Goal: Task Accomplishment & Management: Manage account settings

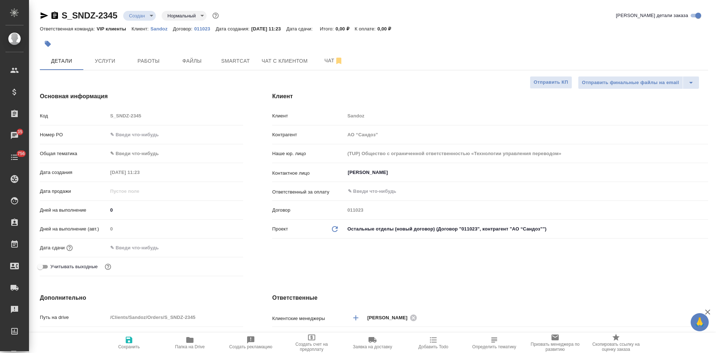
select select "RU"
click at [111, 59] on span "Услуги" at bounding box center [105, 60] width 35 height 9
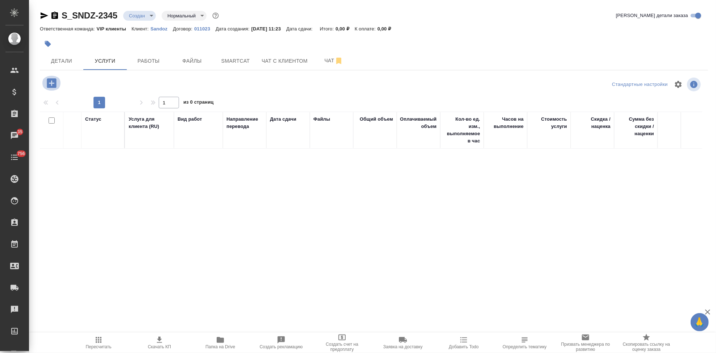
click at [47, 83] on icon "button" at bounding box center [51, 82] width 9 height 9
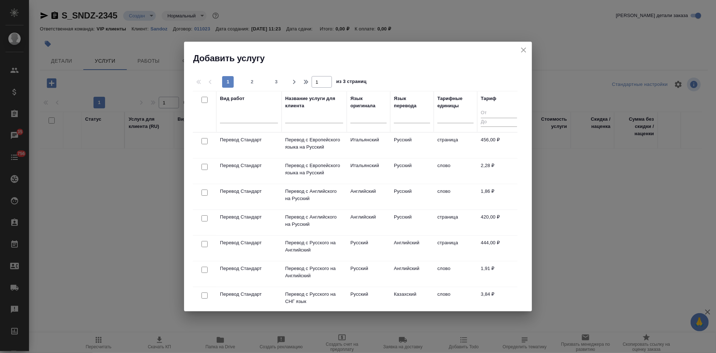
click at [318, 117] on input "text" at bounding box center [314, 118] width 58 height 9
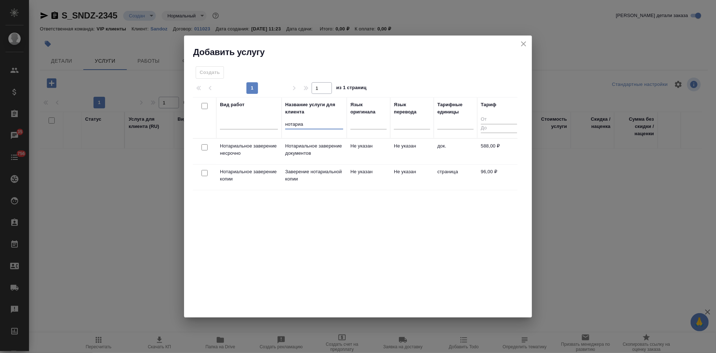
type input "нотариа"
click at [352, 173] on td "Не указан" at bounding box center [368, 176] width 43 height 25
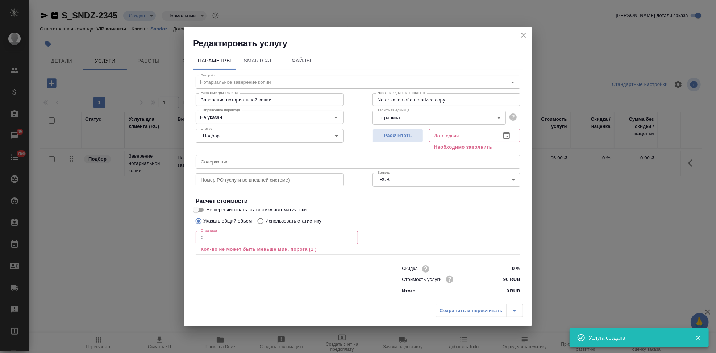
click at [223, 236] on input "0" at bounding box center [277, 237] width 162 height 13
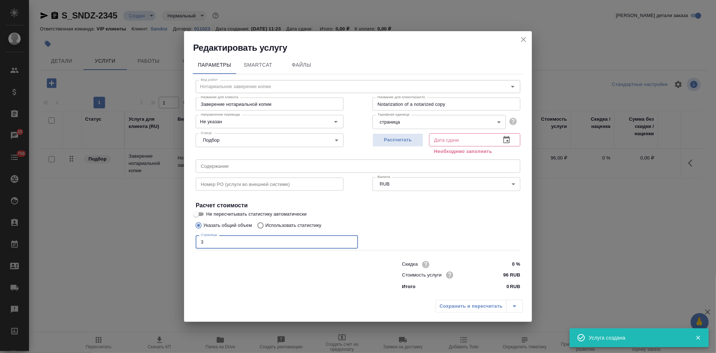
type input "3"
click at [505, 140] on icon "button" at bounding box center [506, 139] width 9 height 9
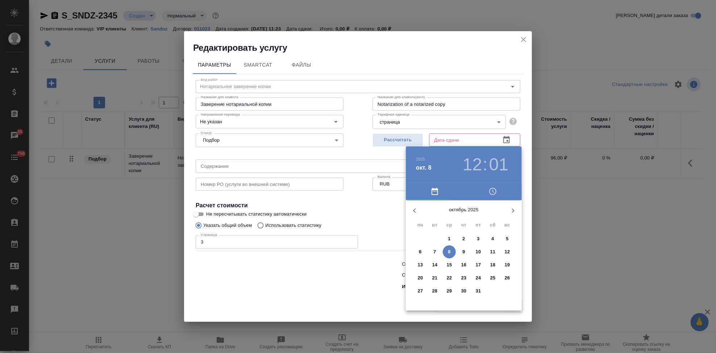
click at [464, 249] on p "9" at bounding box center [463, 251] width 3 height 7
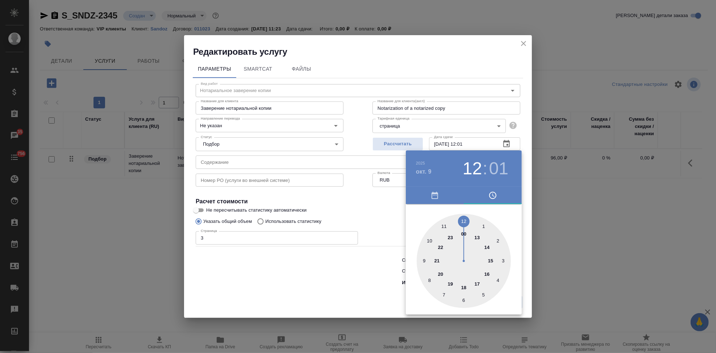
click at [477, 282] on div at bounding box center [463, 261] width 94 height 94
click at [462, 220] on div at bounding box center [463, 261] width 94 height 94
type input "[DATE] 17:00"
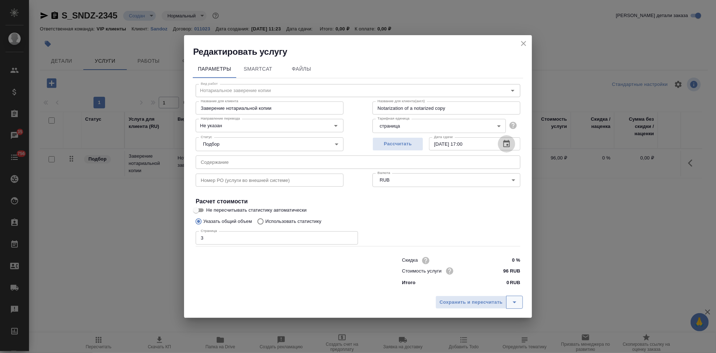
click at [521, 302] on button "split button" at bounding box center [514, 302] width 17 height 13
click at [477, 287] on li "Сохранить" at bounding box center [479, 287] width 87 height 12
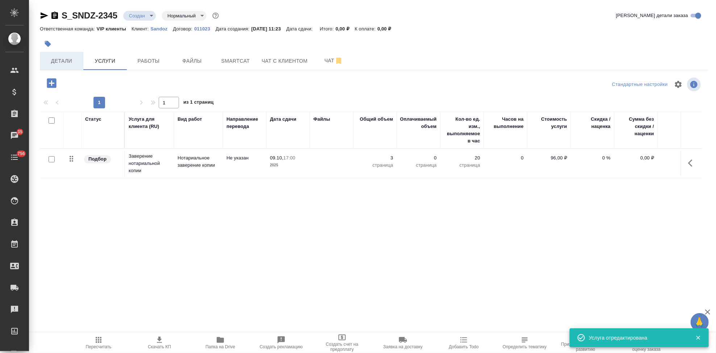
click at [62, 60] on span "Детали" at bounding box center [61, 60] width 35 height 9
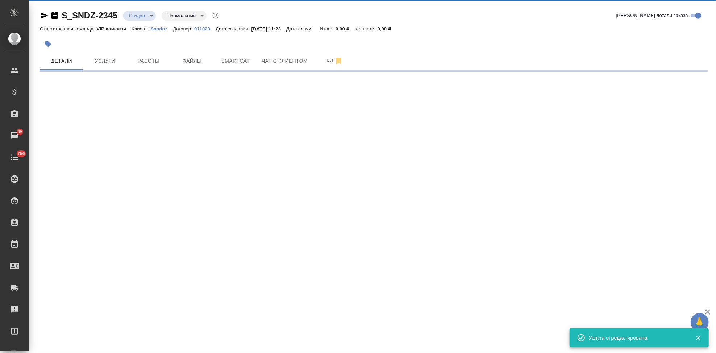
select select "RU"
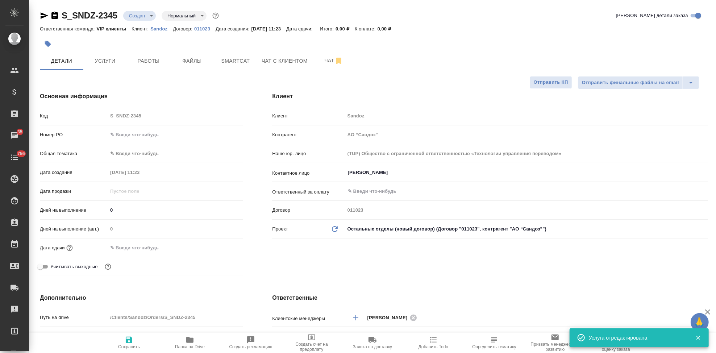
type textarea "x"
type input "[PERSON_NAME]"
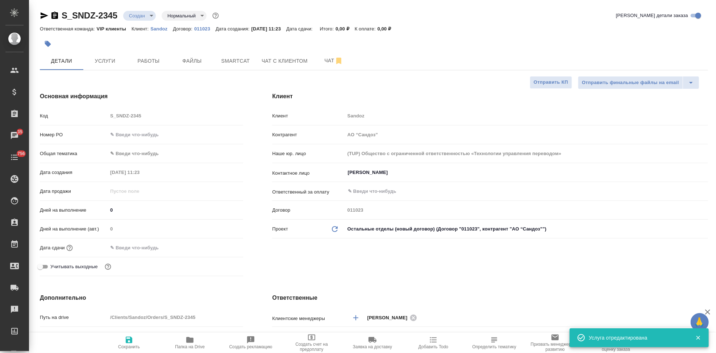
click at [123, 210] on input "0" at bounding box center [175, 210] width 135 height 11
type textarea "x"
type input "2"
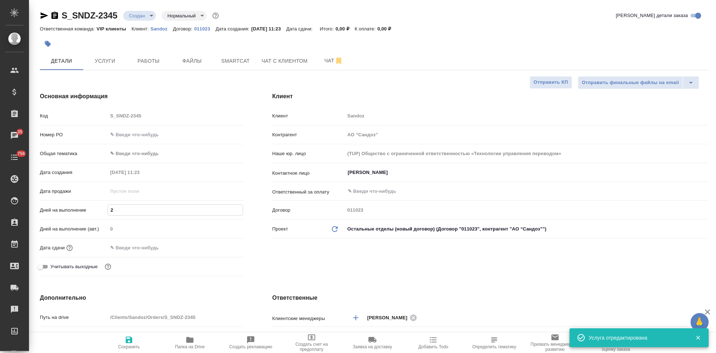
type textarea "x"
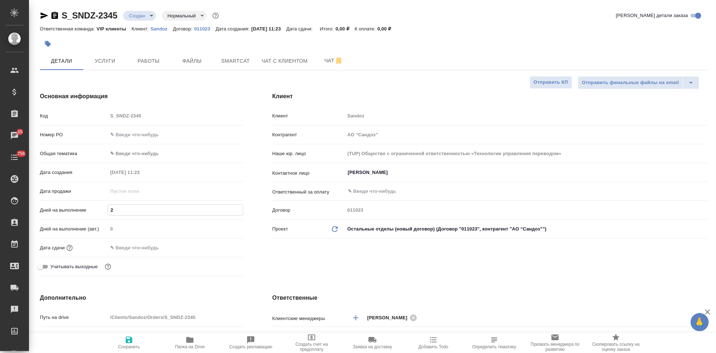
type input "2"
click at [241, 254] on div "Дата сдачи" at bounding box center [141, 250] width 203 height 19
click at [129, 342] on icon "button" at bounding box center [129, 339] width 9 height 9
type textarea "x"
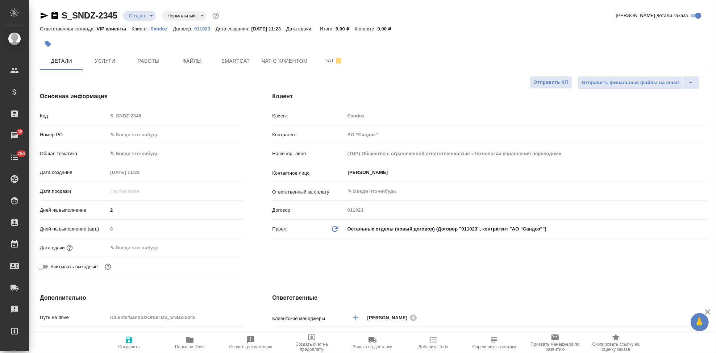
type textarea "x"
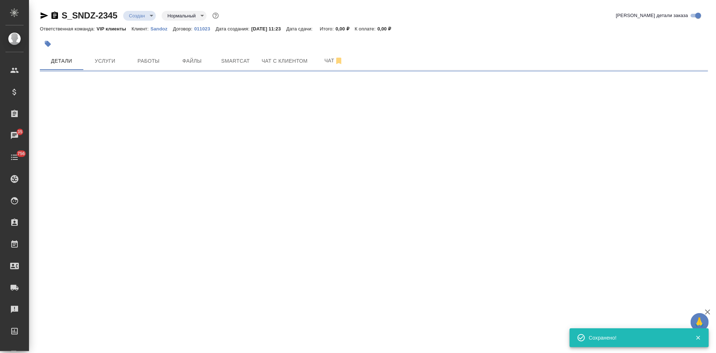
select select "RU"
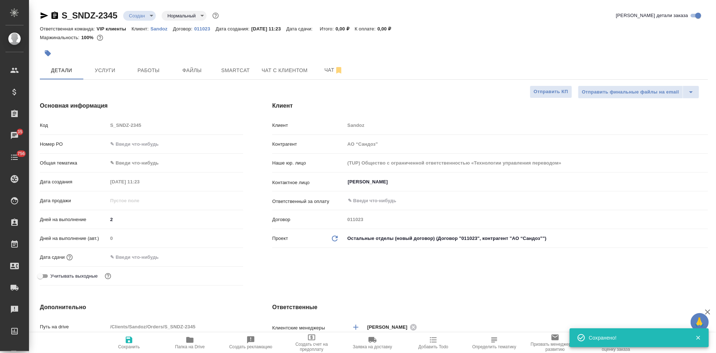
type textarea "x"
click at [130, 343] on icon "button" at bounding box center [129, 339] width 7 height 7
type textarea "x"
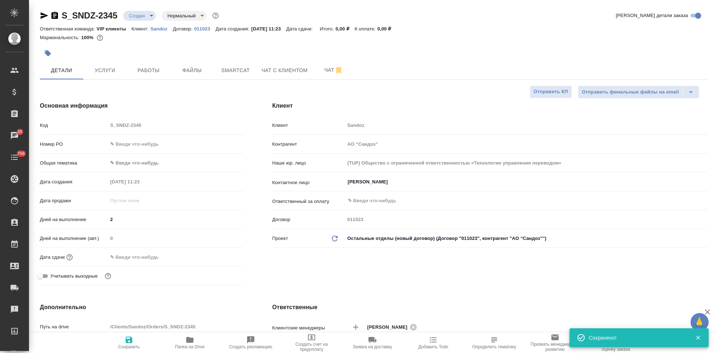
type textarea "x"
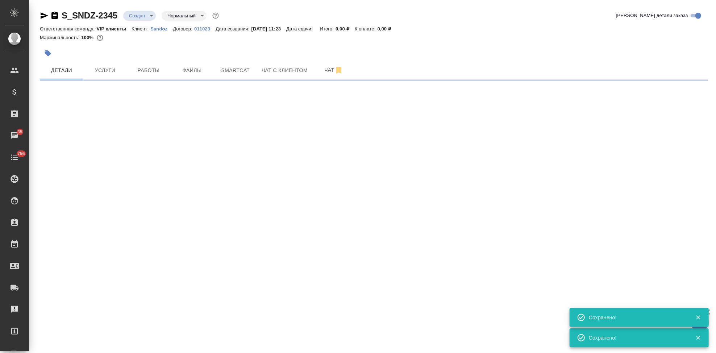
select select "RU"
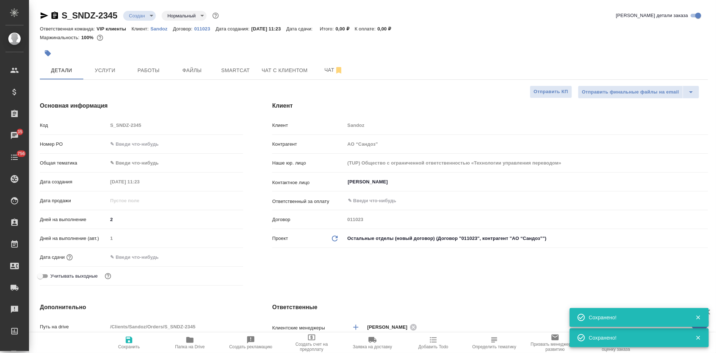
type textarea "x"
click at [99, 70] on span "Услуги" at bounding box center [105, 70] width 35 height 9
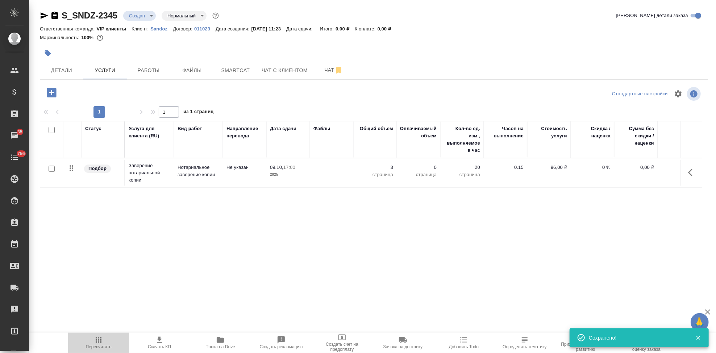
click at [96, 344] on span "Пересчитать" at bounding box center [99, 346] width 26 height 5
click at [685, 173] on button "button" at bounding box center [691, 172] width 17 height 17
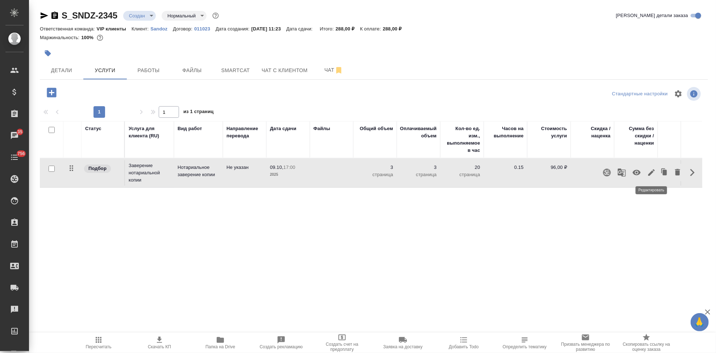
click at [652, 174] on icon "button" at bounding box center [651, 172] width 9 height 9
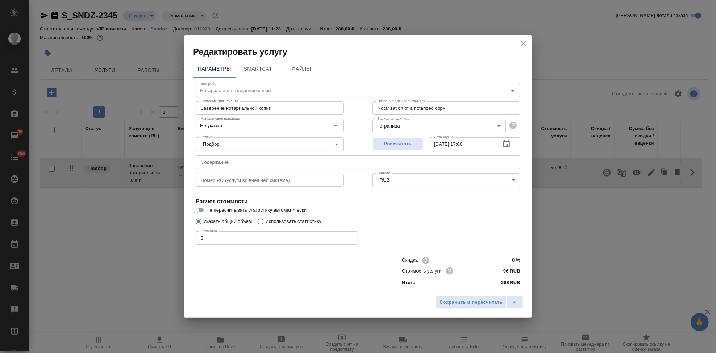
click at [286, 165] on input "text" at bounding box center [358, 161] width 324 height 13
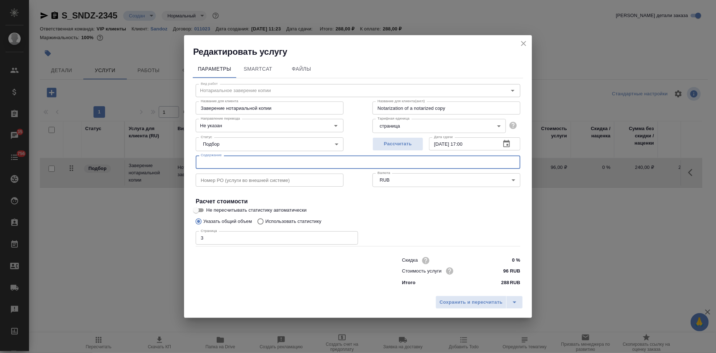
paste input "GMP_Делорбис"
type input "GMP_Делорбис"
click at [516, 302] on icon "split button" at bounding box center [514, 302] width 9 height 9
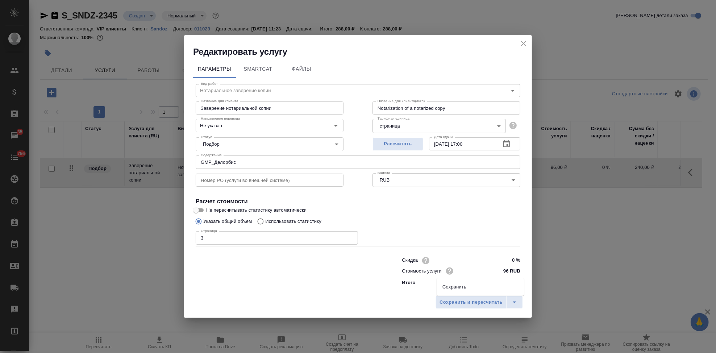
click at [481, 286] on li "Сохранить" at bounding box center [479, 287] width 87 height 12
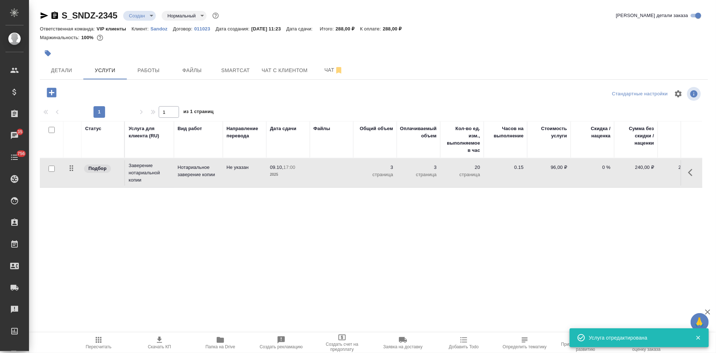
click at [106, 341] on span "Пересчитать" at bounding box center [98, 342] width 52 height 14
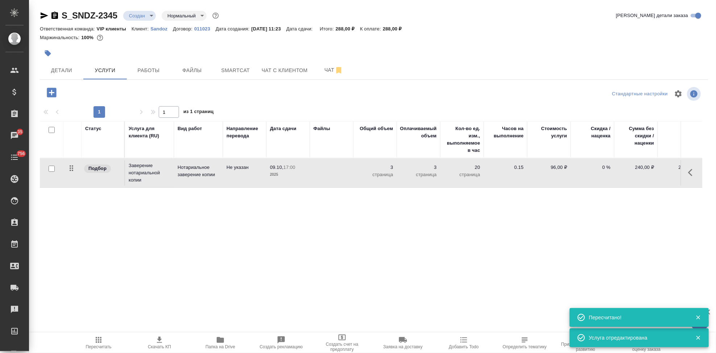
click at [161, 348] on span "Скачать КП" at bounding box center [159, 346] width 23 height 5
